Goal: Task Accomplishment & Management: Manage account settings

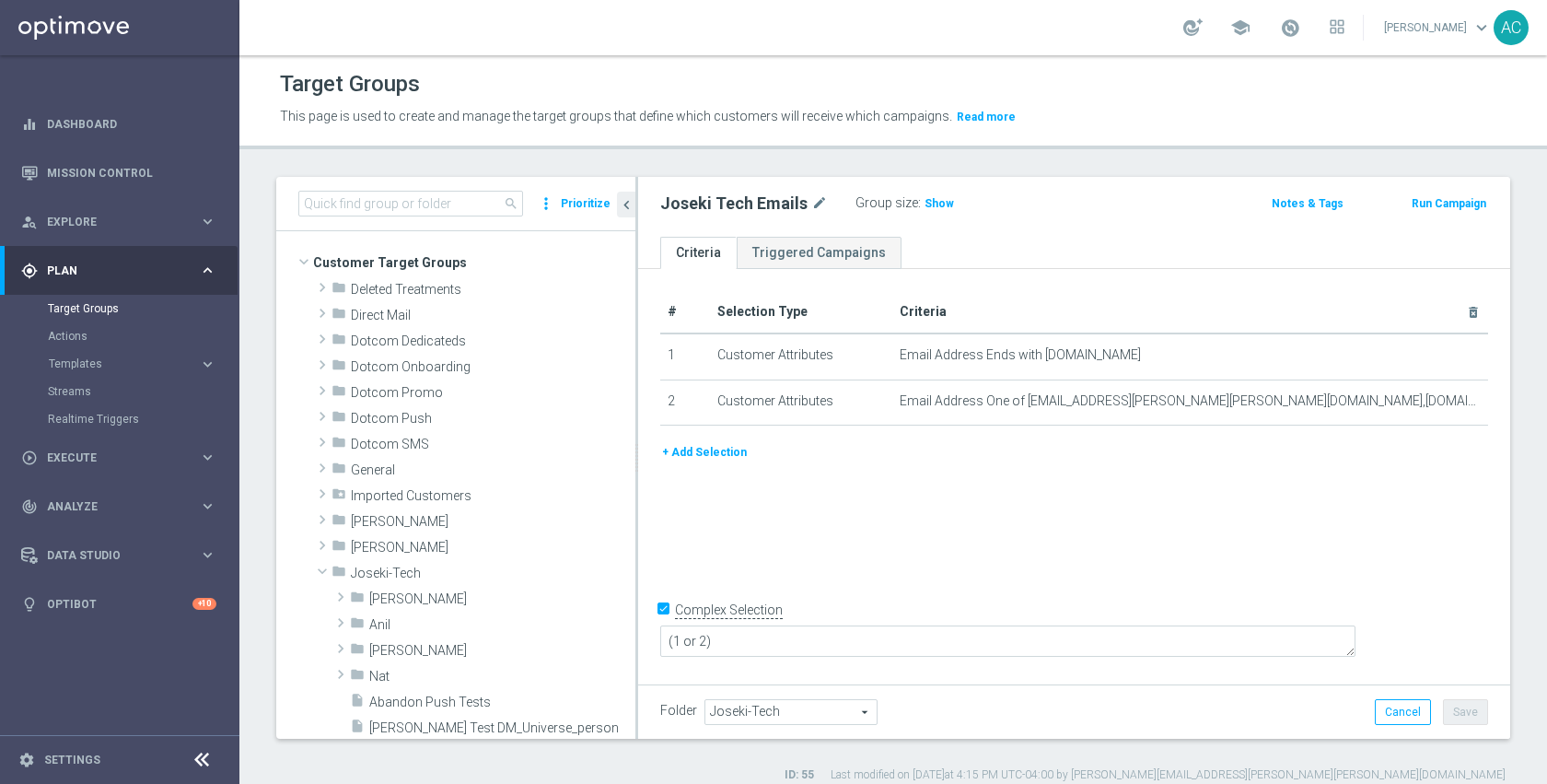
scroll to position [351, 0]
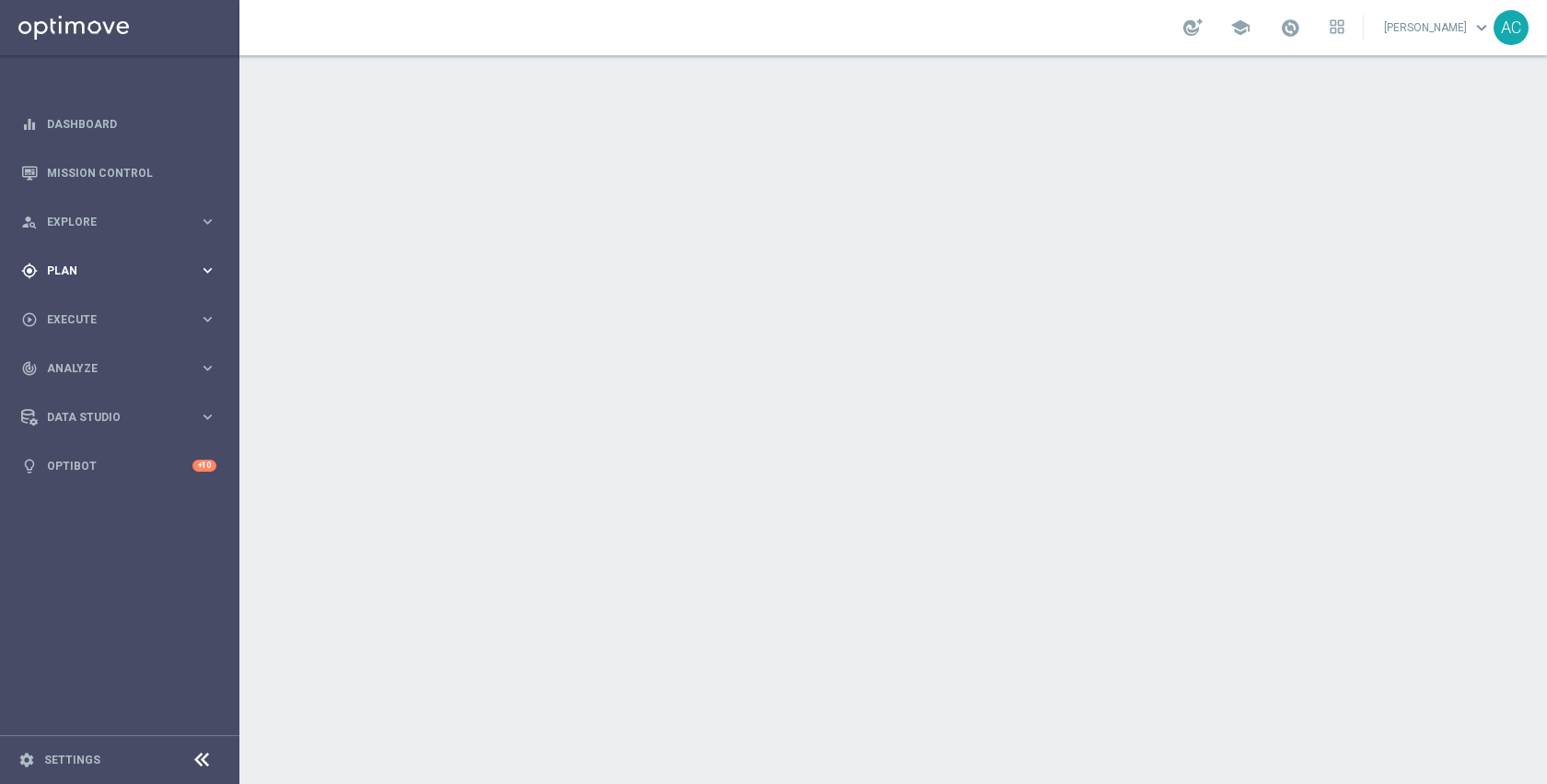
click at [86, 284] on div "gps_fixed Plan keyboard_arrow_right" at bounding box center [118, 269] width 238 height 49
click at [97, 308] on link "Target Groups" at bounding box center [119, 307] width 143 height 14
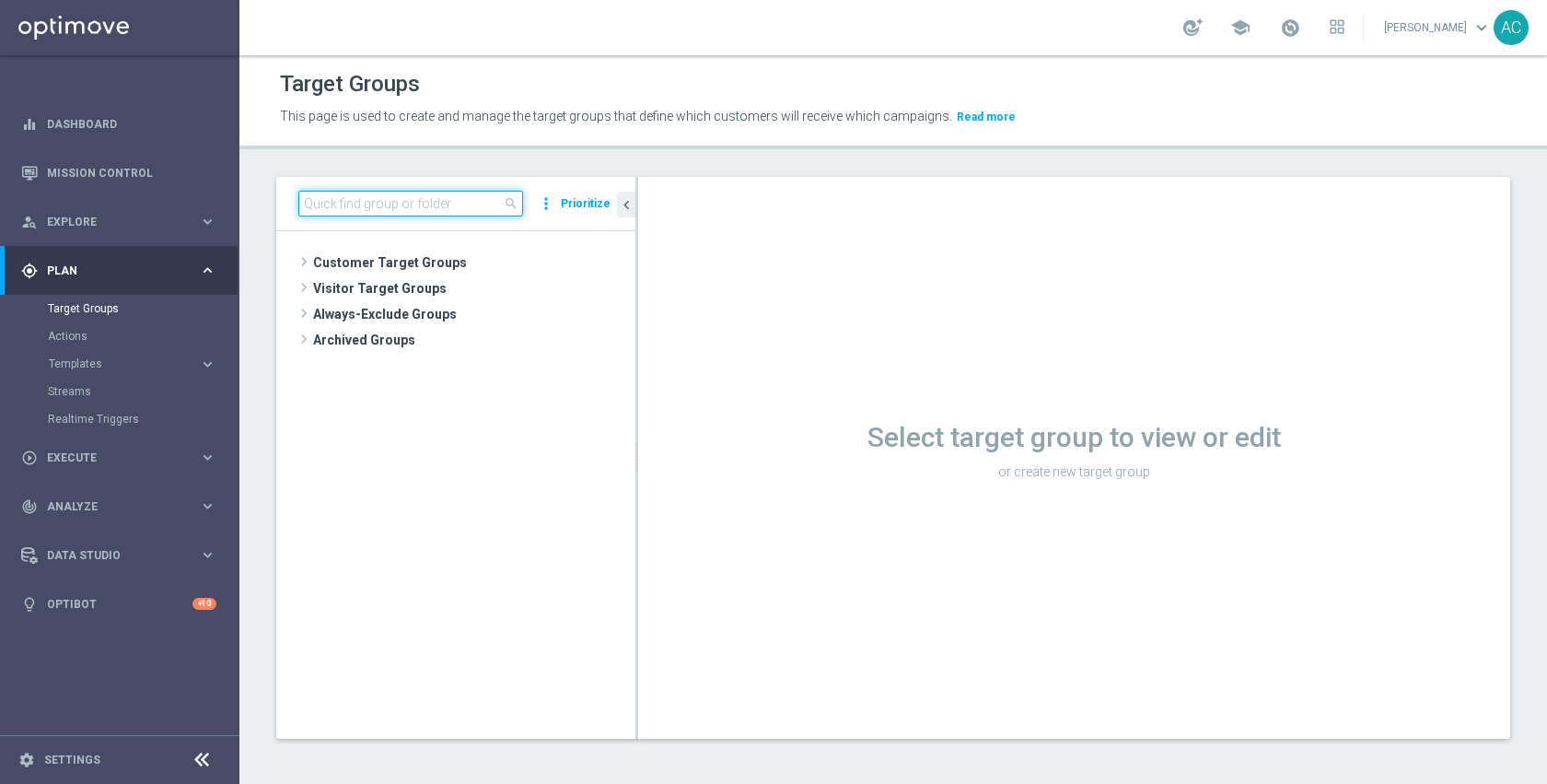
click at [443, 201] on input at bounding box center [410, 203] width 224 height 26
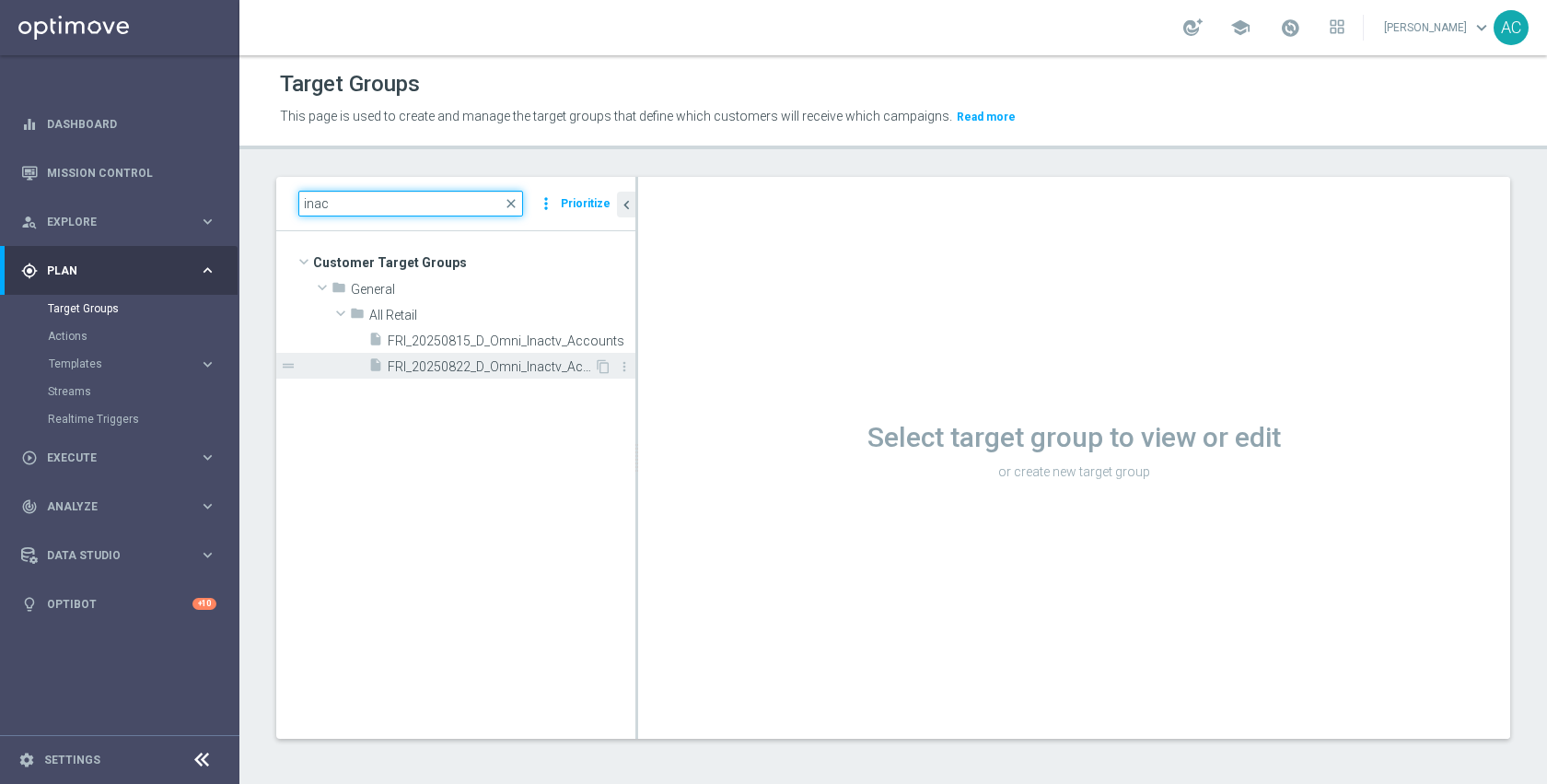
type input "inac"
click at [468, 356] on div "insert_drive_file FRI_20250822_D_Omni_Inactv_Accounts" at bounding box center [481, 365] width 225 height 26
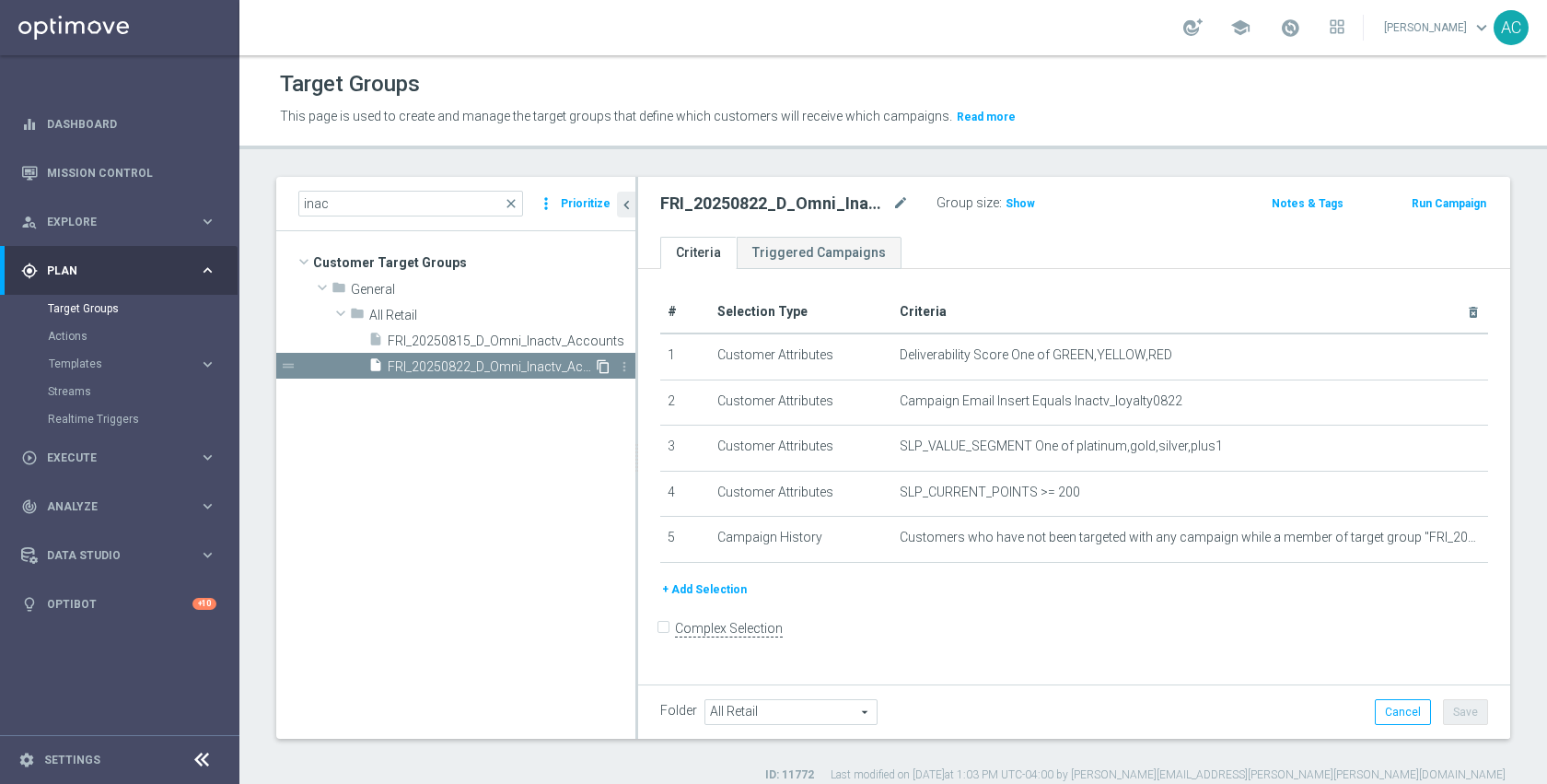
click at [602, 365] on icon "content_copy" at bounding box center [603, 366] width 14 height 14
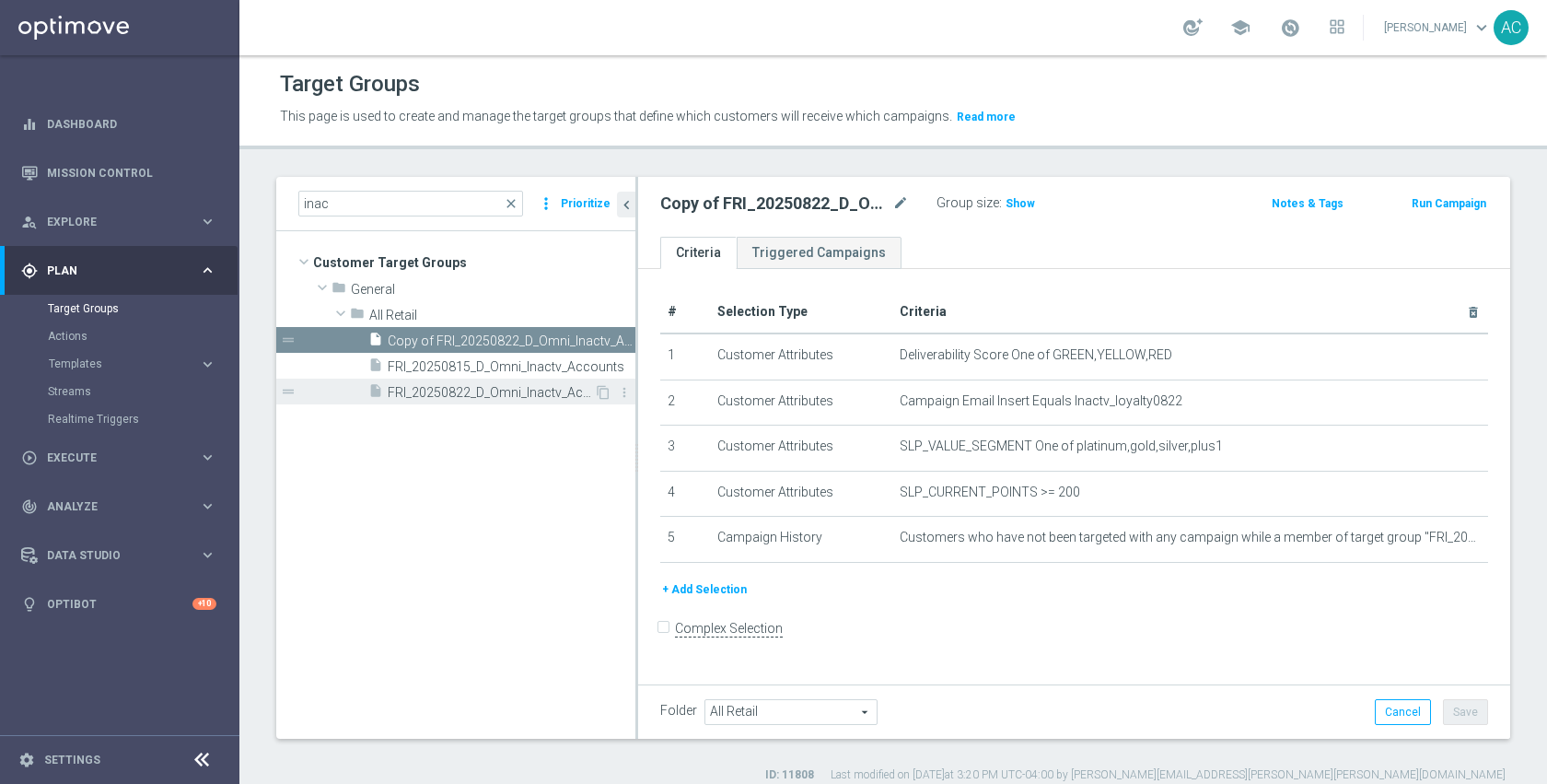
click at [541, 391] on span "FRI_20250822_D_Omni_Inactv_Accounts" at bounding box center [491, 392] width 206 height 15
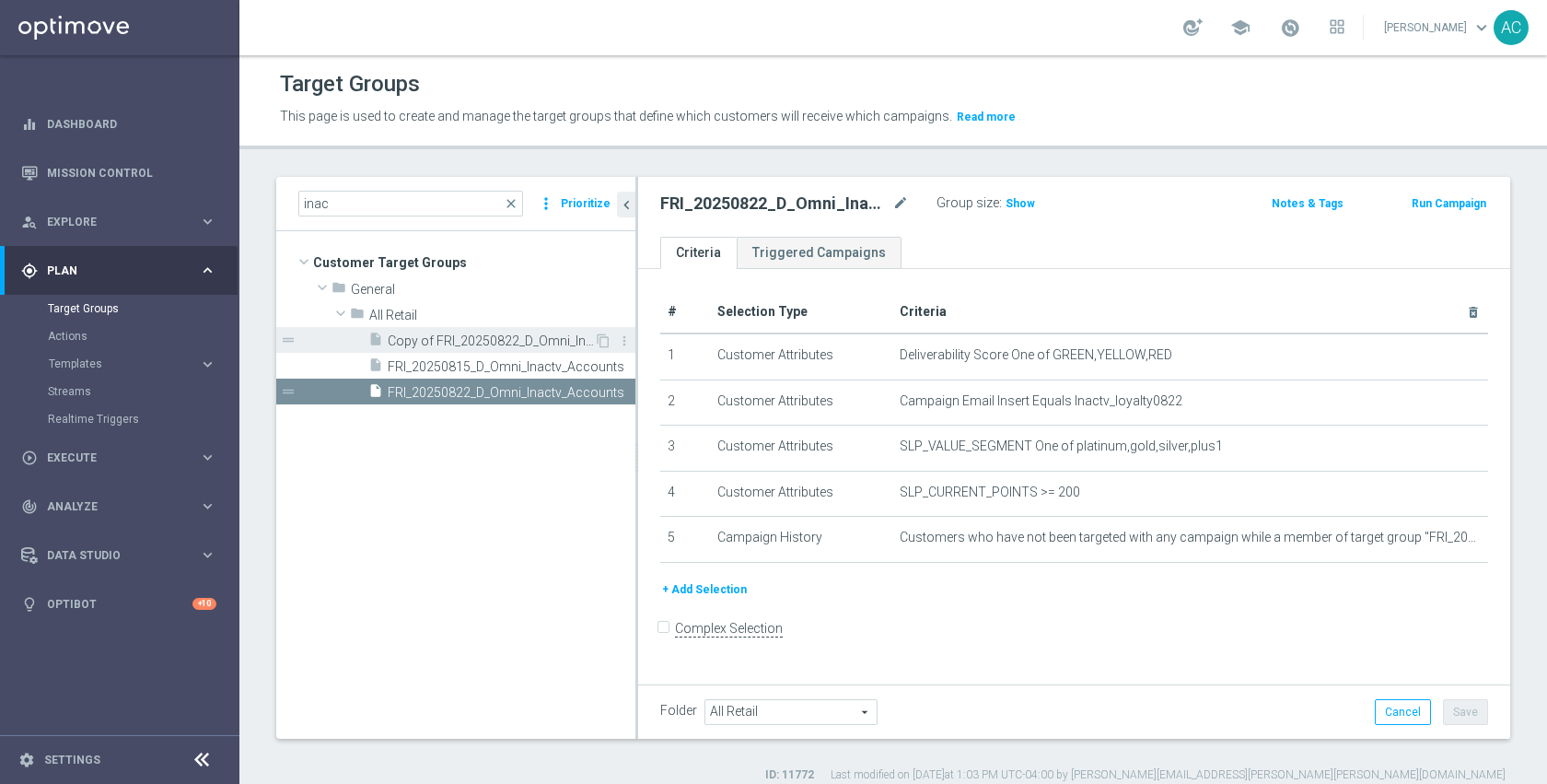
click at [536, 347] on span "Copy of FRI_20250822_D_Omni_Inactv_Accounts" at bounding box center [491, 341] width 206 height 15
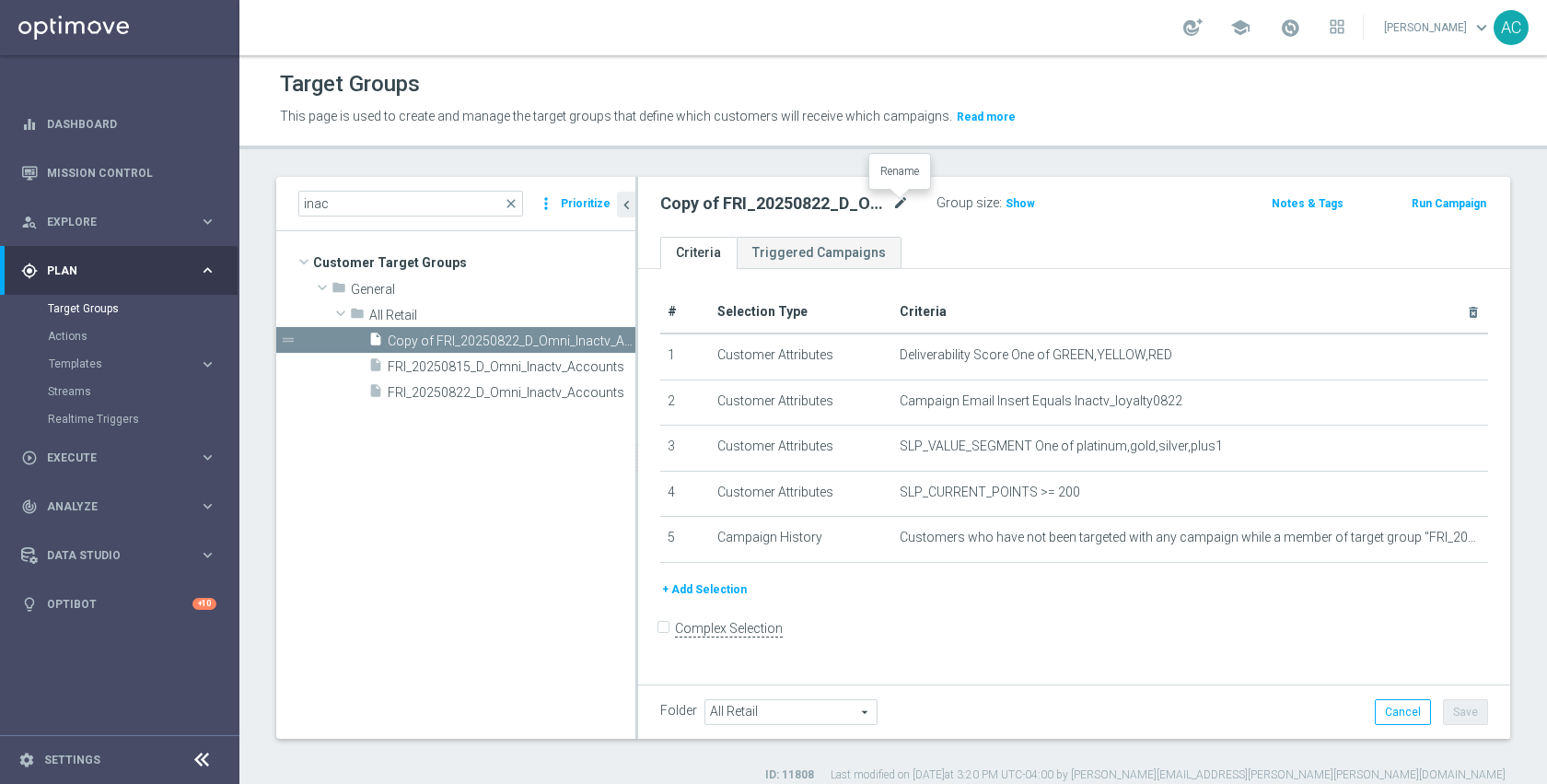
click at [901, 198] on icon "mode_edit" at bounding box center [900, 203] width 16 height 22
click at [737, 194] on input "Copy of FRI_20250822_D_Omni_Inactv_Accounts" at bounding box center [784, 205] width 248 height 26
click at [752, 209] on input "Copy of FRI_20250822_D_Omni_Inactv_Accounts" at bounding box center [784, 205] width 248 height 26
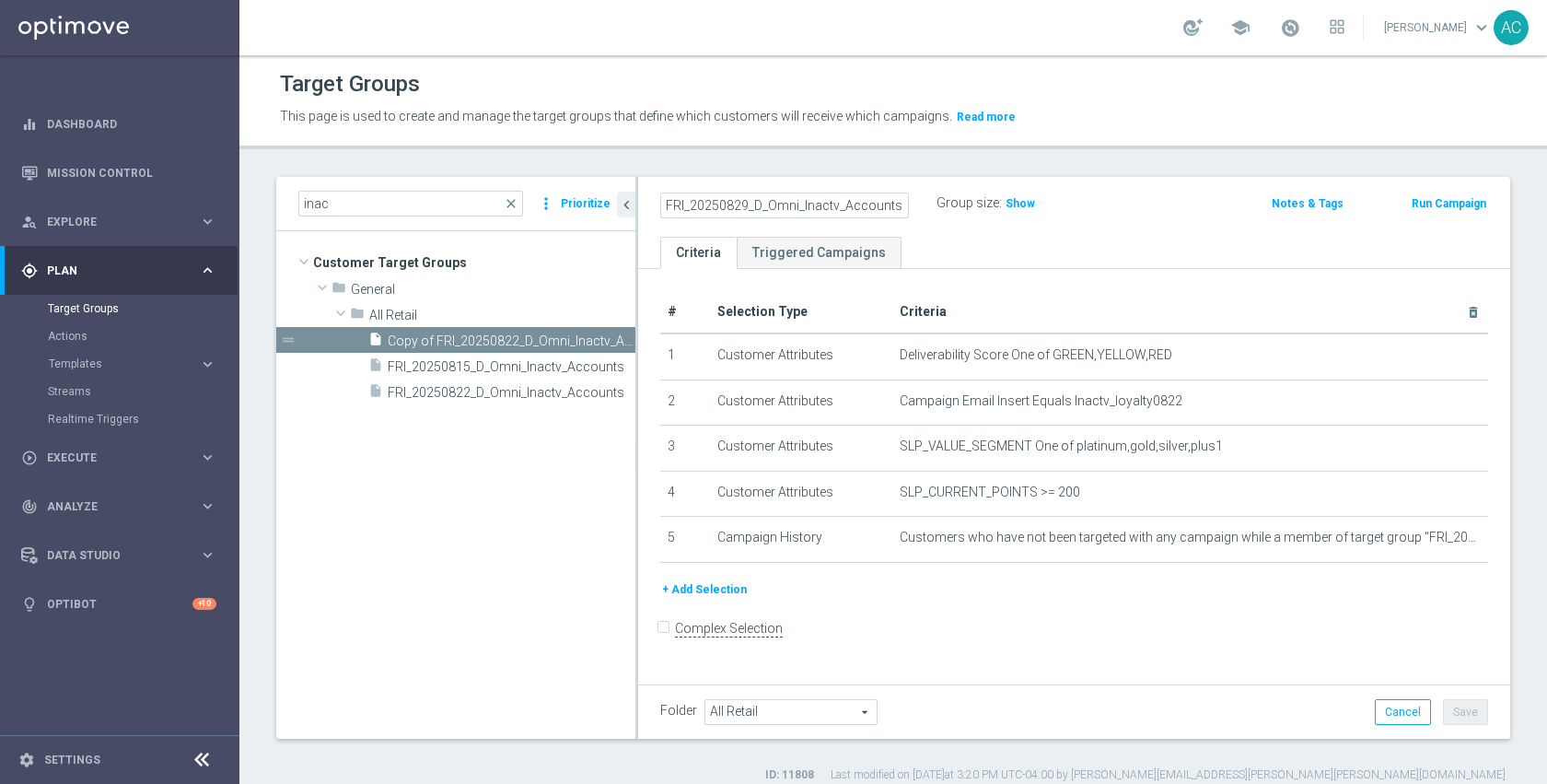
type input "FRI_20250829_D_Omni_Inactv_Accounts"
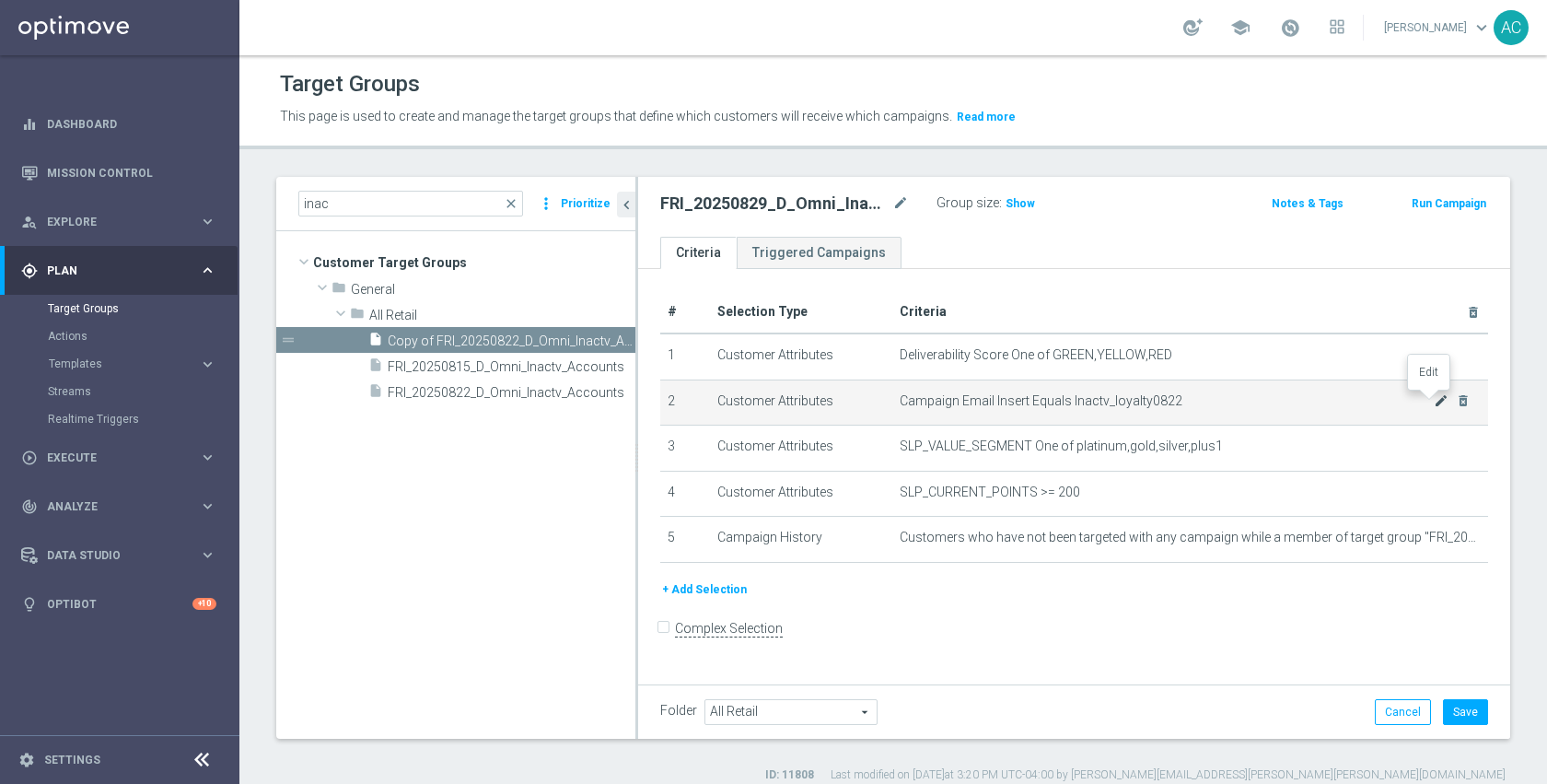
click at [1433, 402] on icon "mode_edit" at bounding box center [1440, 400] width 14 height 14
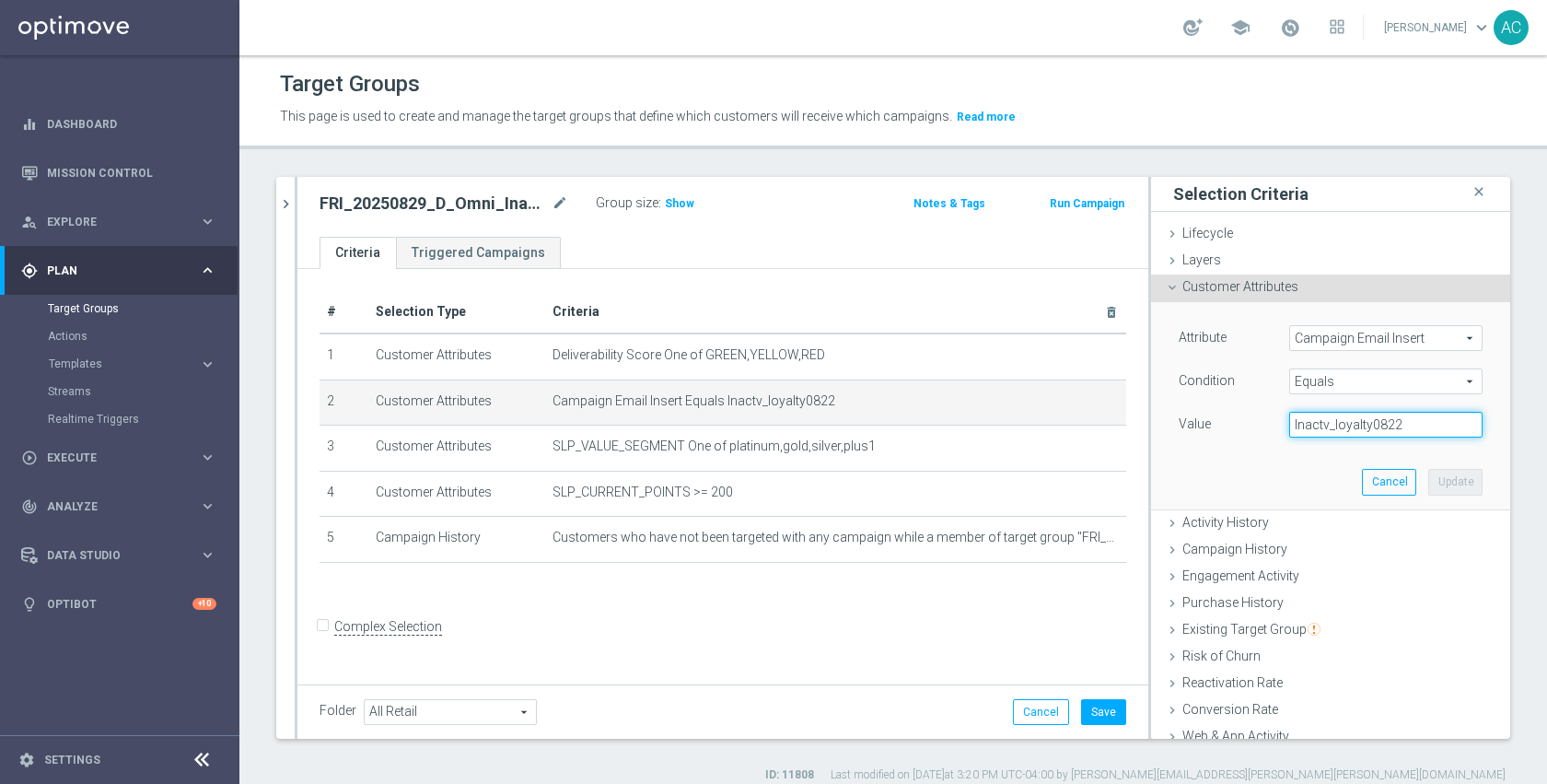
click at [1384, 426] on input "Inactv_loyalty0822" at bounding box center [1386, 424] width 194 height 26
paste input "9"
type input "Inactv_loyalty0829"
click at [1429, 482] on button "Update" at bounding box center [1455, 481] width 54 height 26
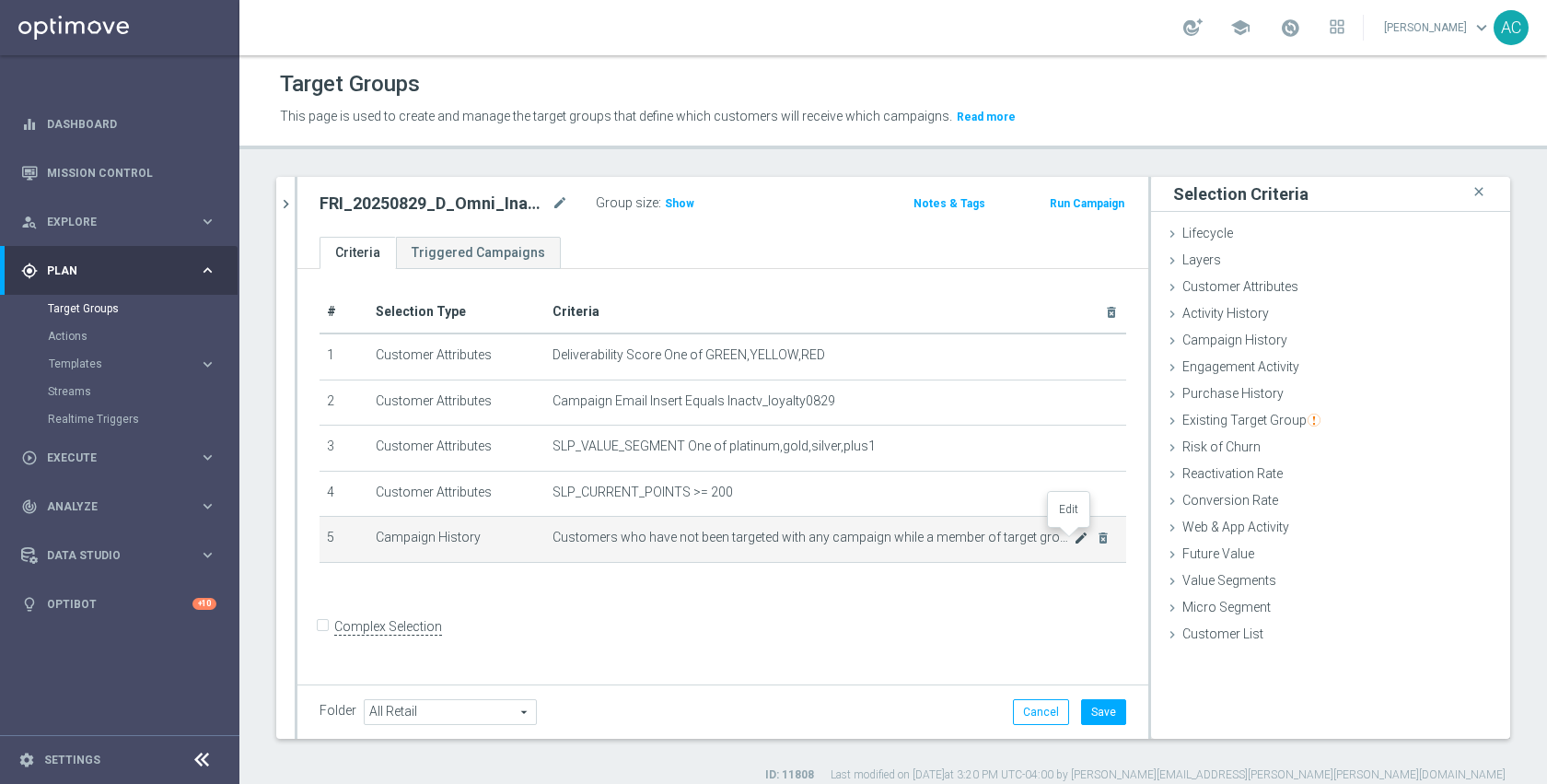
click at [1073, 540] on icon "mode_edit" at bounding box center [1080, 537] width 14 height 14
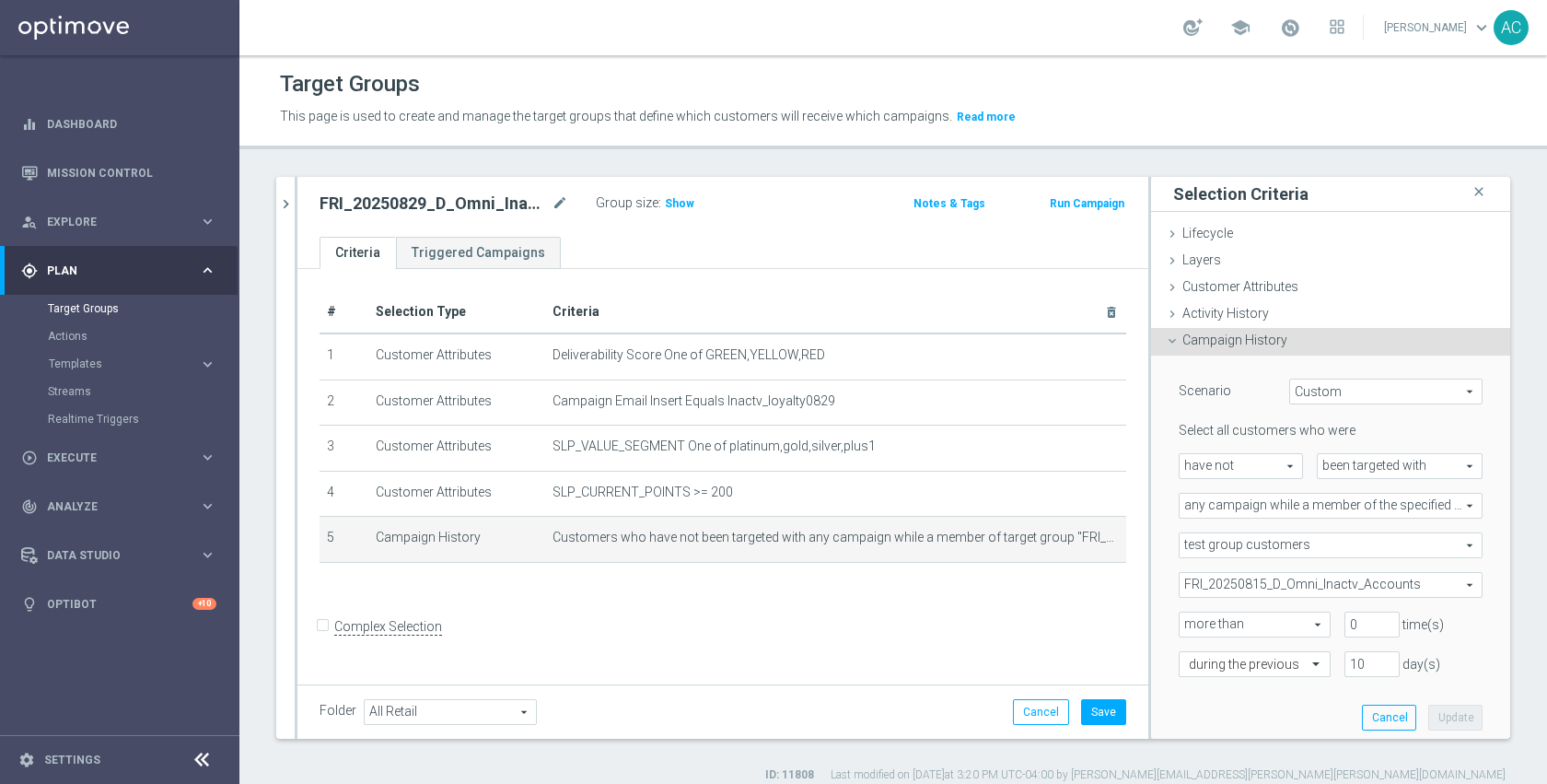
scroll to position [142, 0]
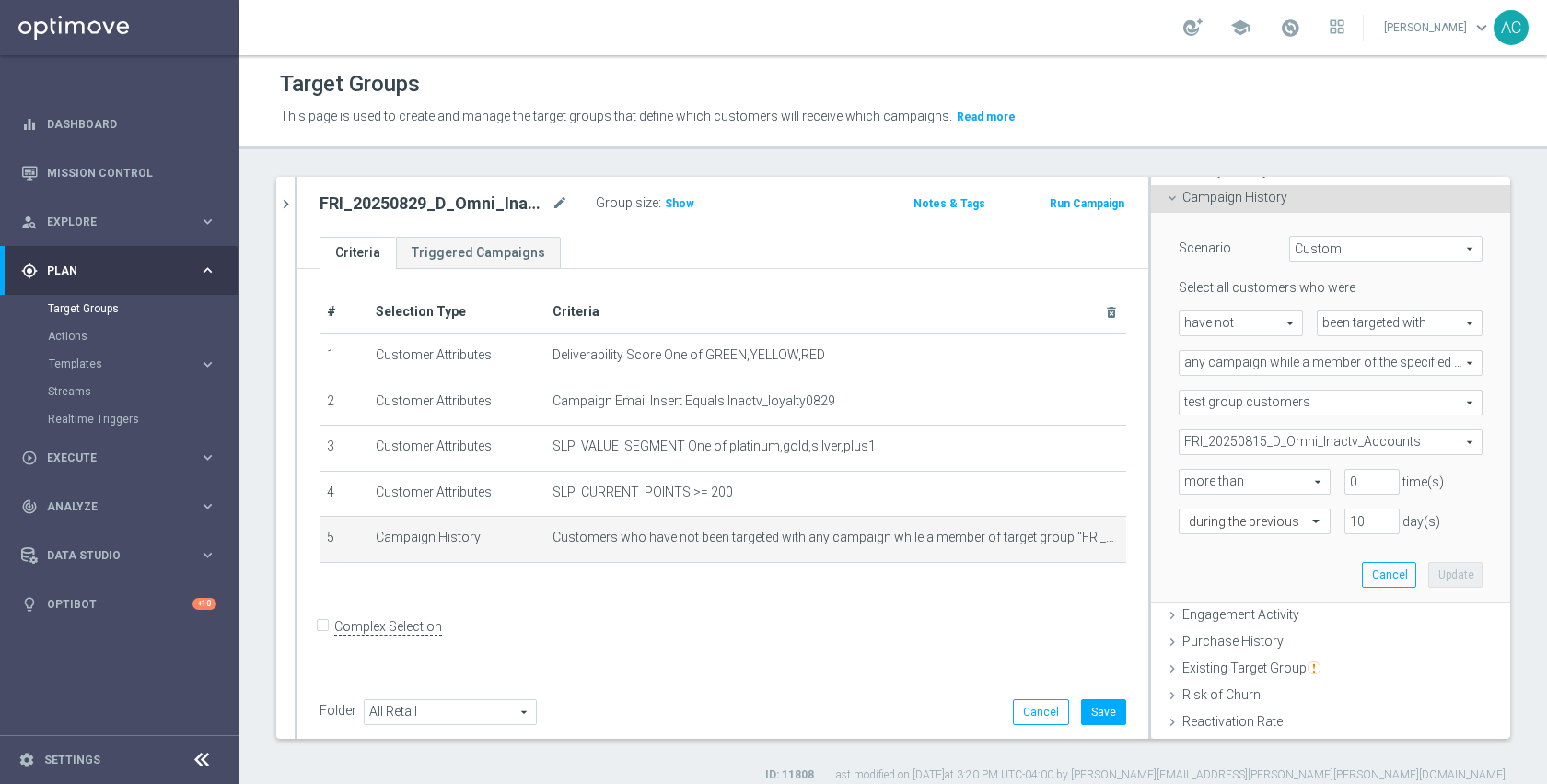
click at [1295, 437] on span "FRI_20250815_D_Omni_Inactv_Accounts" at bounding box center [1330, 441] width 302 height 24
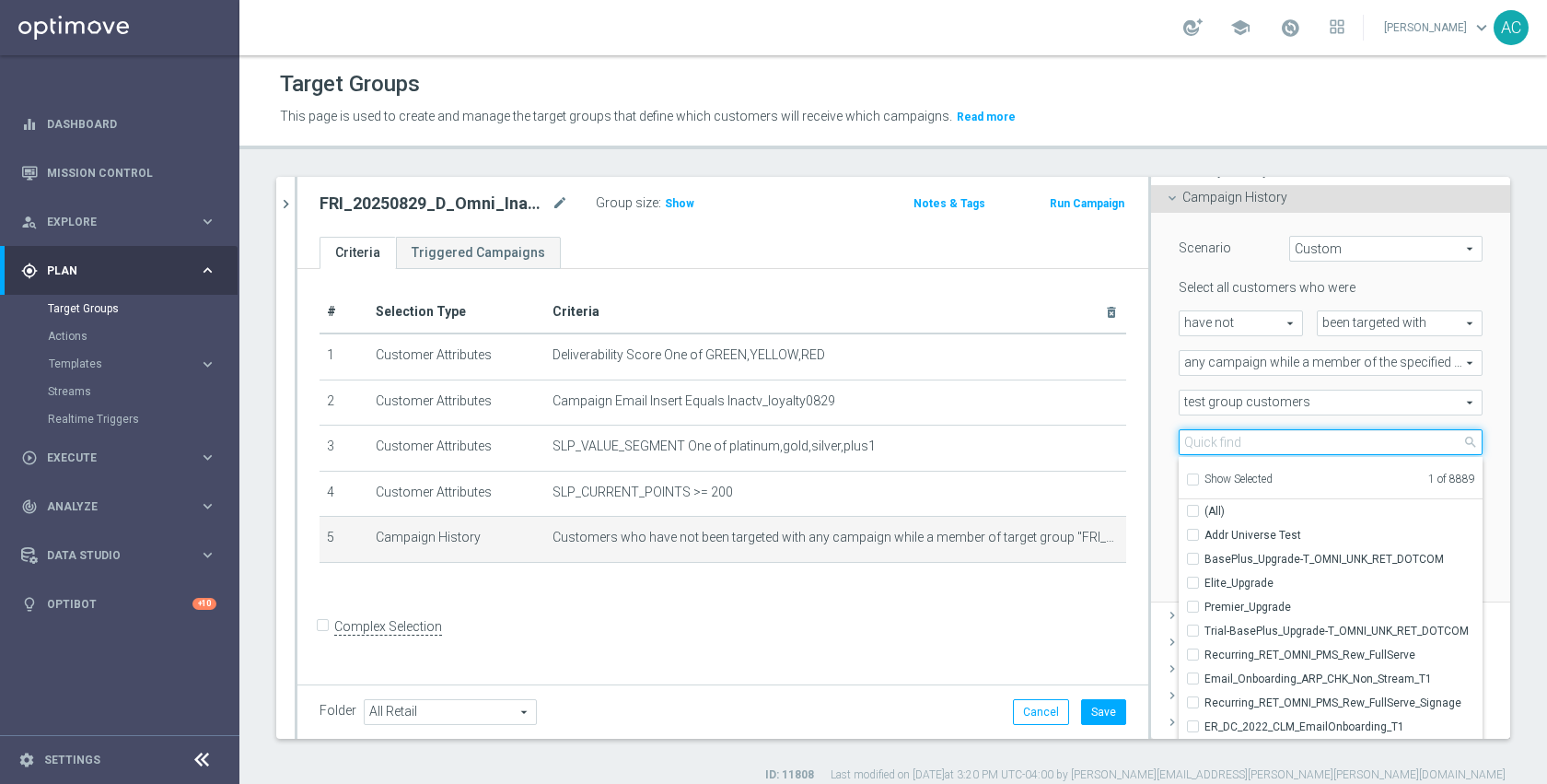
click at [1293, 438] on input "search" at bounding box center [1330, 441] width 304 height 26
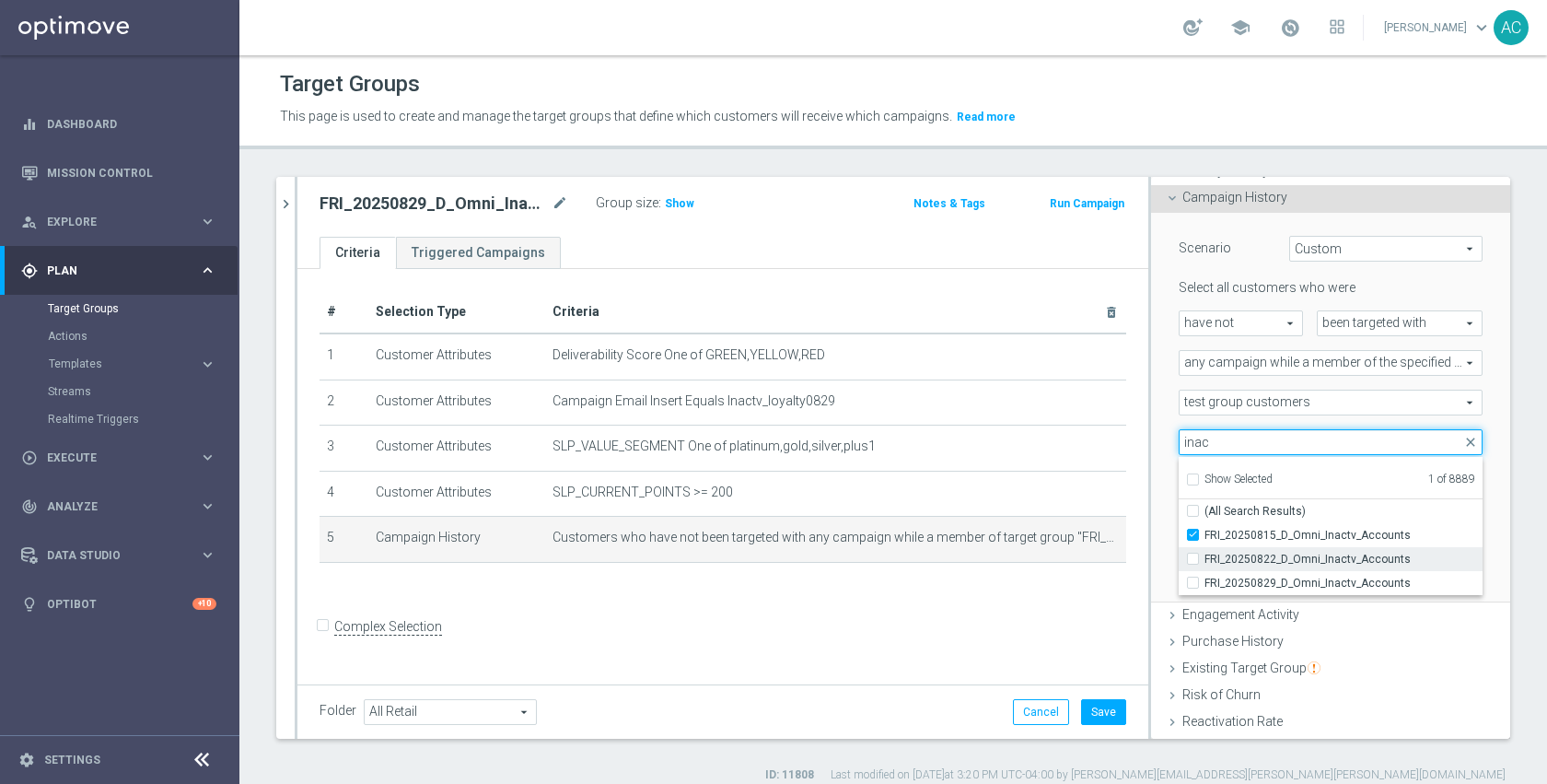
type input "inac"
click at [1332, 562] on span "FRI_20250822_D_Omni_Inactv_Accounts" at bounding box center [1343, 559] width 278 height 14
click at [1204, 562] on input "FRI_20250822_D_Omni_Inactv_Accounts" at bounding box center [1198, 559] width 12 height 12
checkbox input "true"
type input "Selected 2 of 8889"
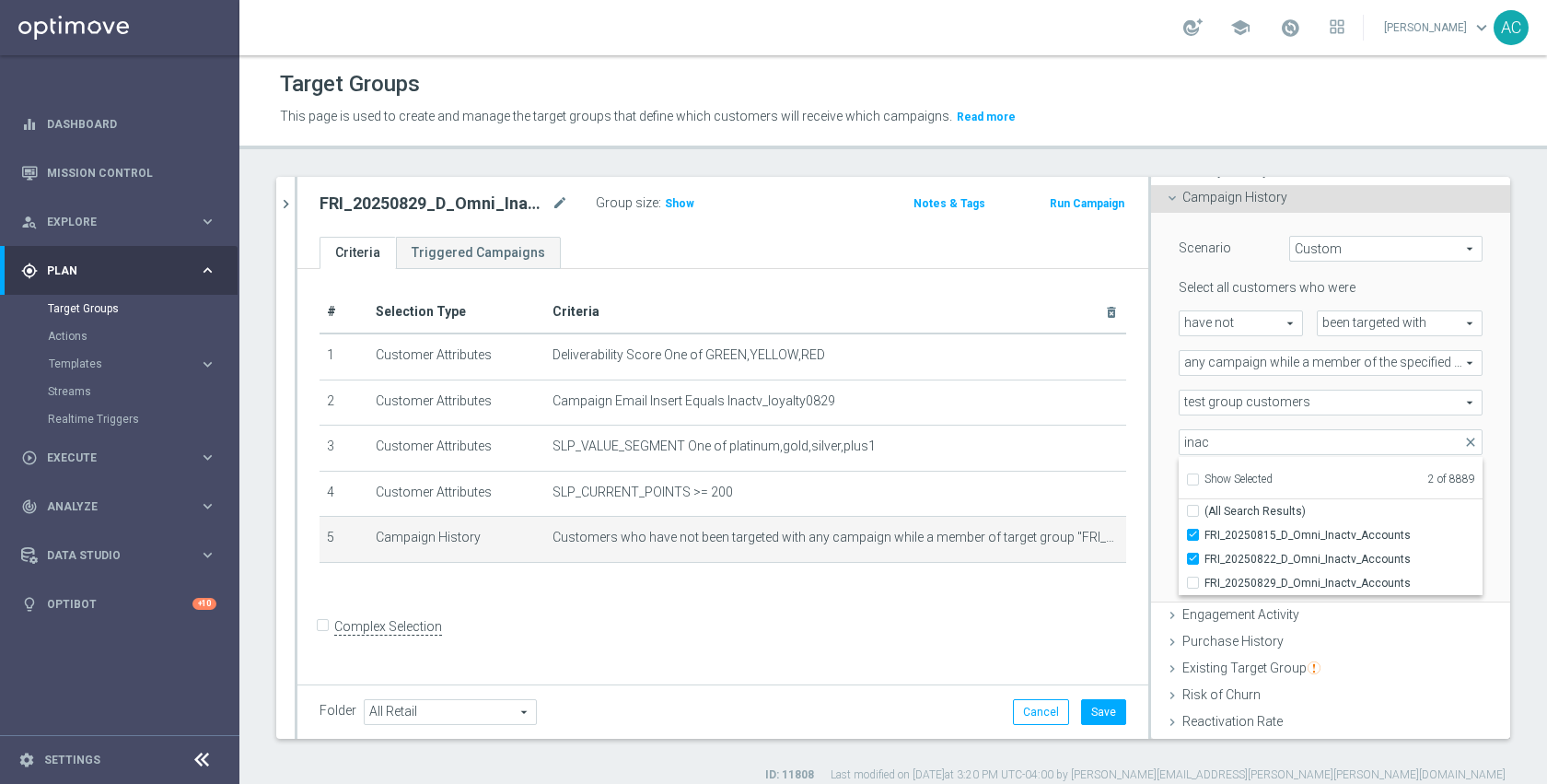
click at [1165, 511] on div "during the previous" at bounding box center [1248, 520] width 166 height 26
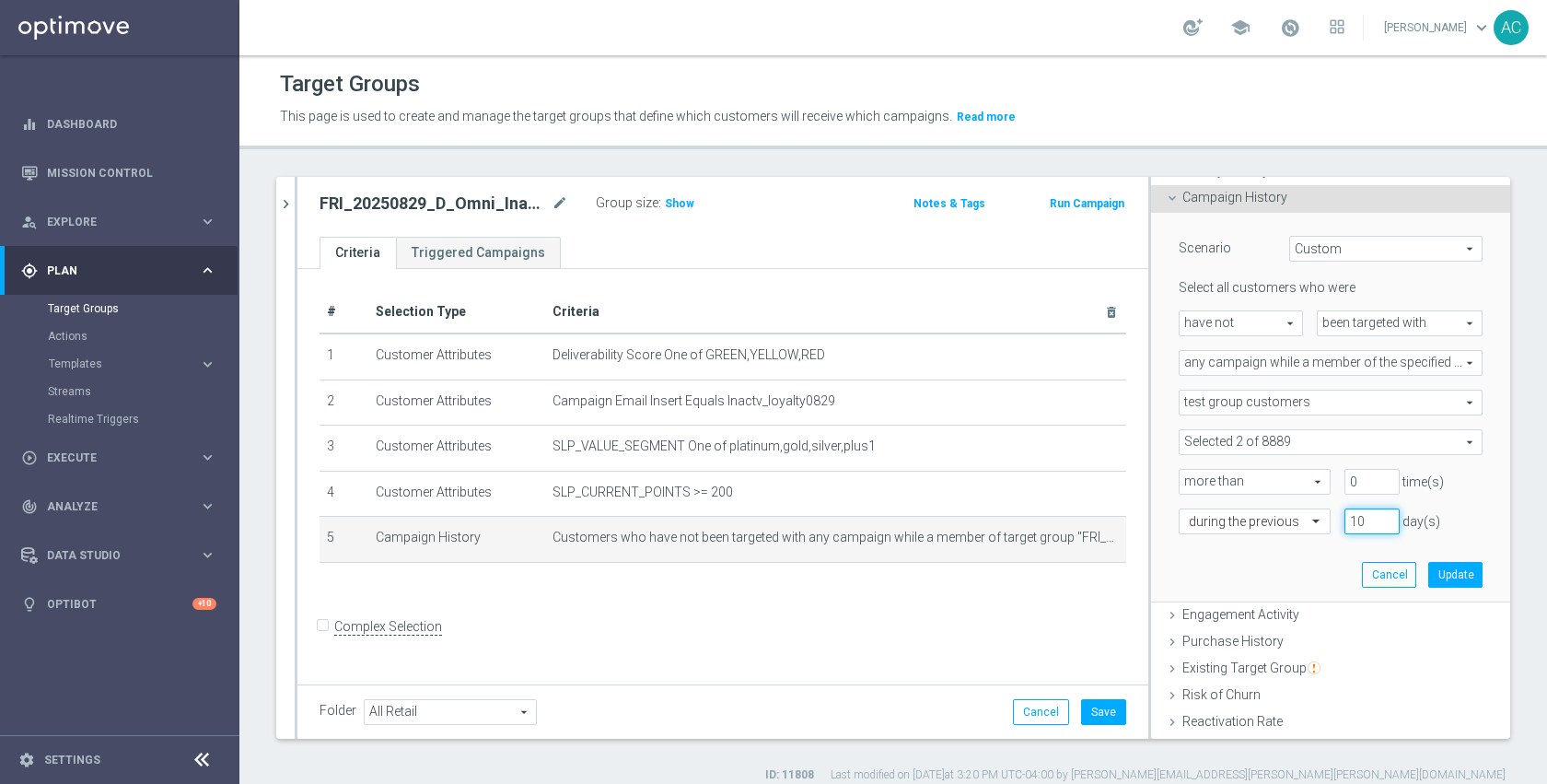
drag, startPoint x: 1346, startPoint y: 523, endPoint x: 1323, endPoint y: 521, distance: 23.1
click at [1330, 521] on div "10 day(s)" at bounding box center [1371, 520] width 83 height 26
type input "20"
click at [1429, 571] on button "Update" at bounding box center [1455, 574] width 54 height 26
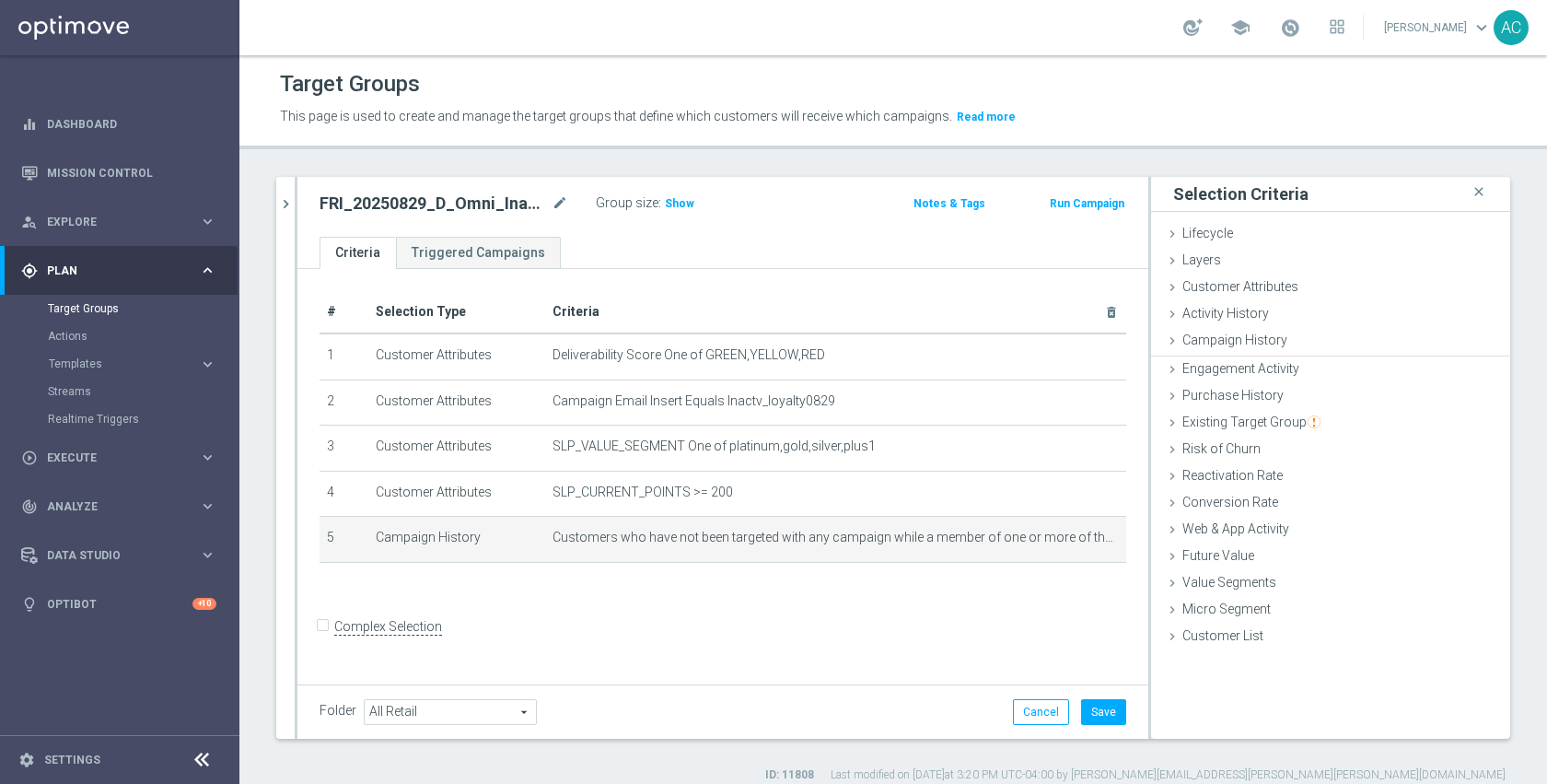
scroll to position [0, 0]
click at [685, 213] on h3 "Show" at bounding box center [679, 203] width 33 height 20
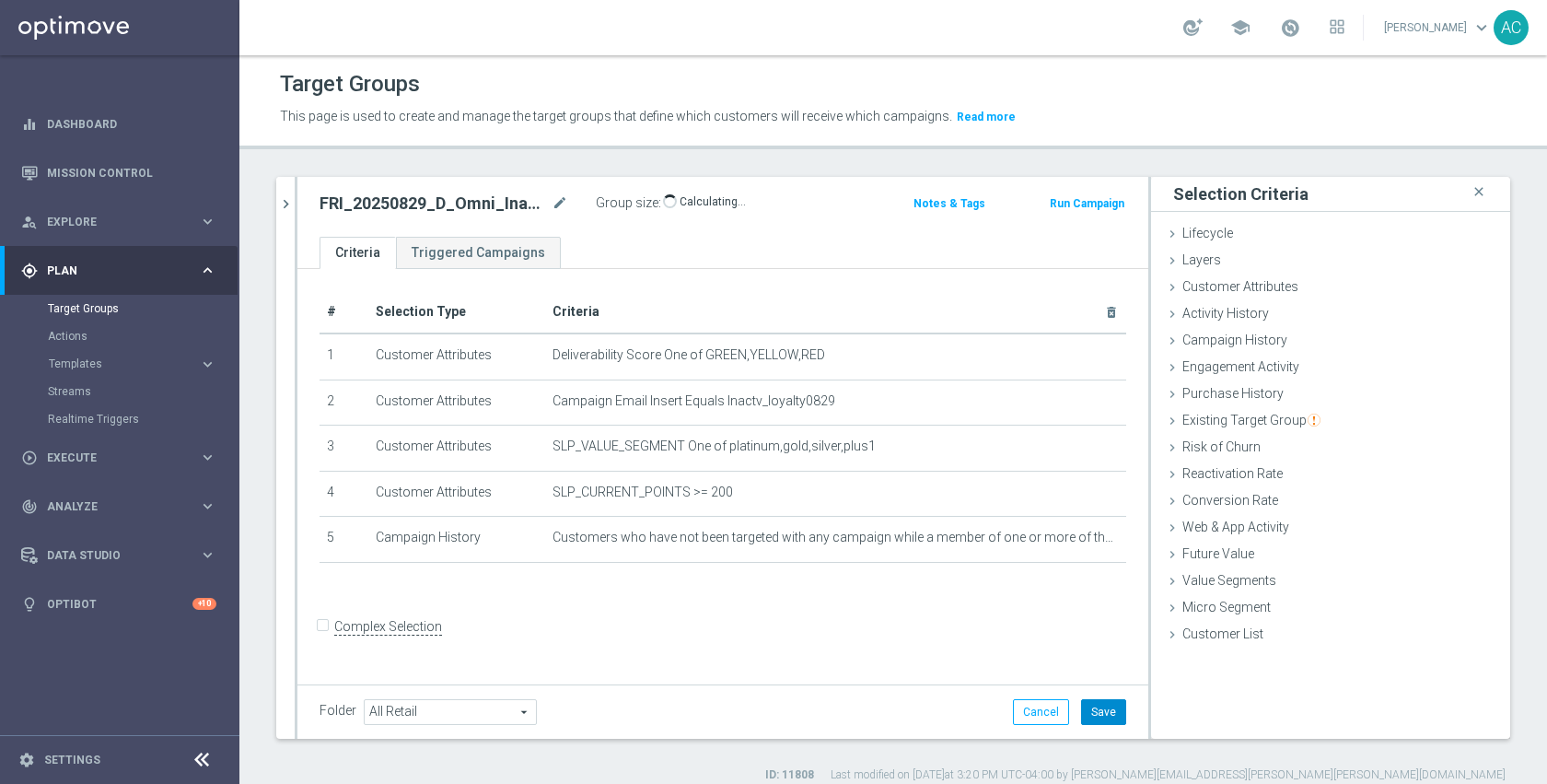
click at [1089, 709] on button "Save" at bounding box center [1103, 711] width 45 height 26
click at [1011, 638] on form "Complex Selection Invalid Expression" at bounding box center [723, 646] width 807 height 68
click at [560, 198] on icon "mode_edit" at bounding box center [560, 203] width 16 height 22
